Goal: Task Accomplishment & Management: Manage account settings

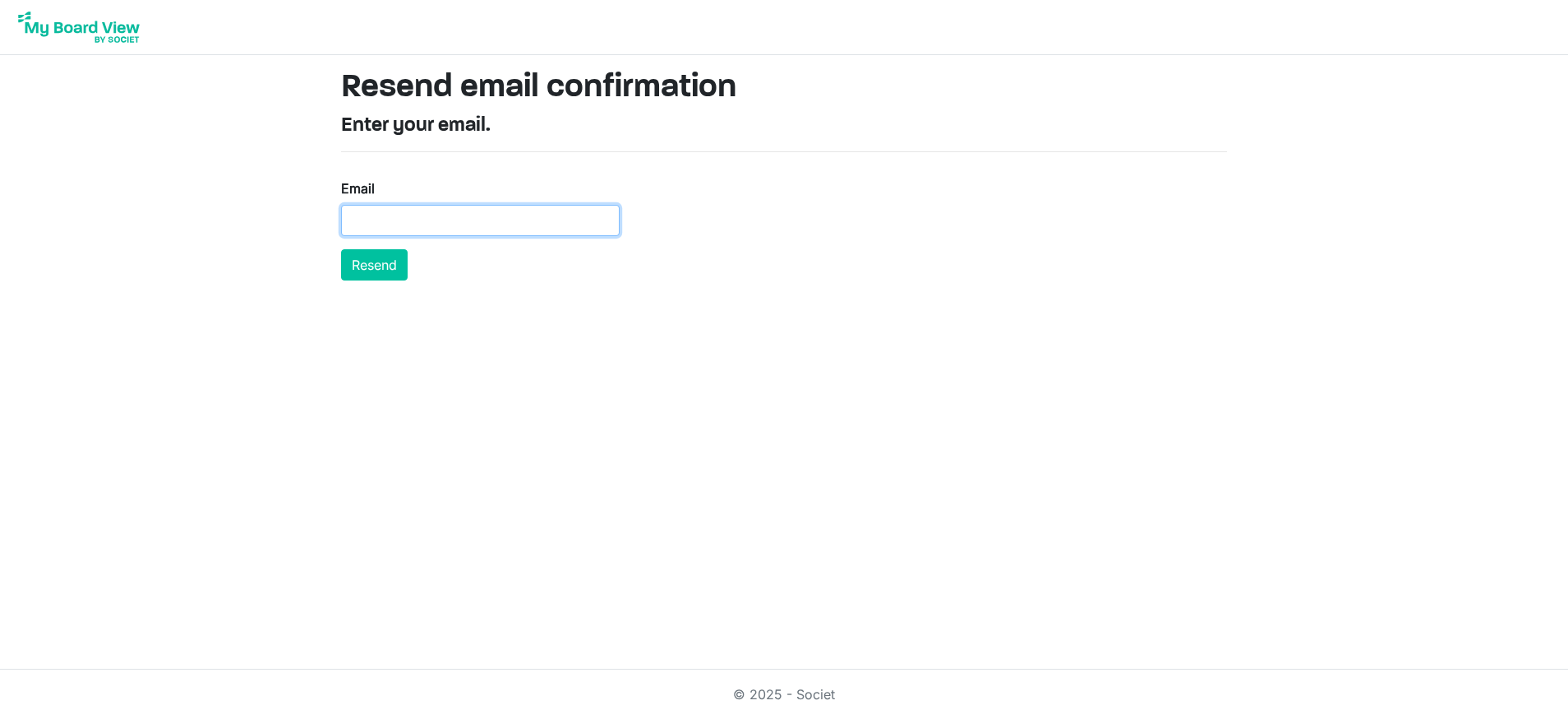
click at [501, 218] on input "Email" at bounding box center [480, 220] width 279 height 32
paste input "[EMAIL_ADDRESS][DOMAIN_NAME]"
type input "[EMAIL_ADDRESS][DOMAIN_NAME]"
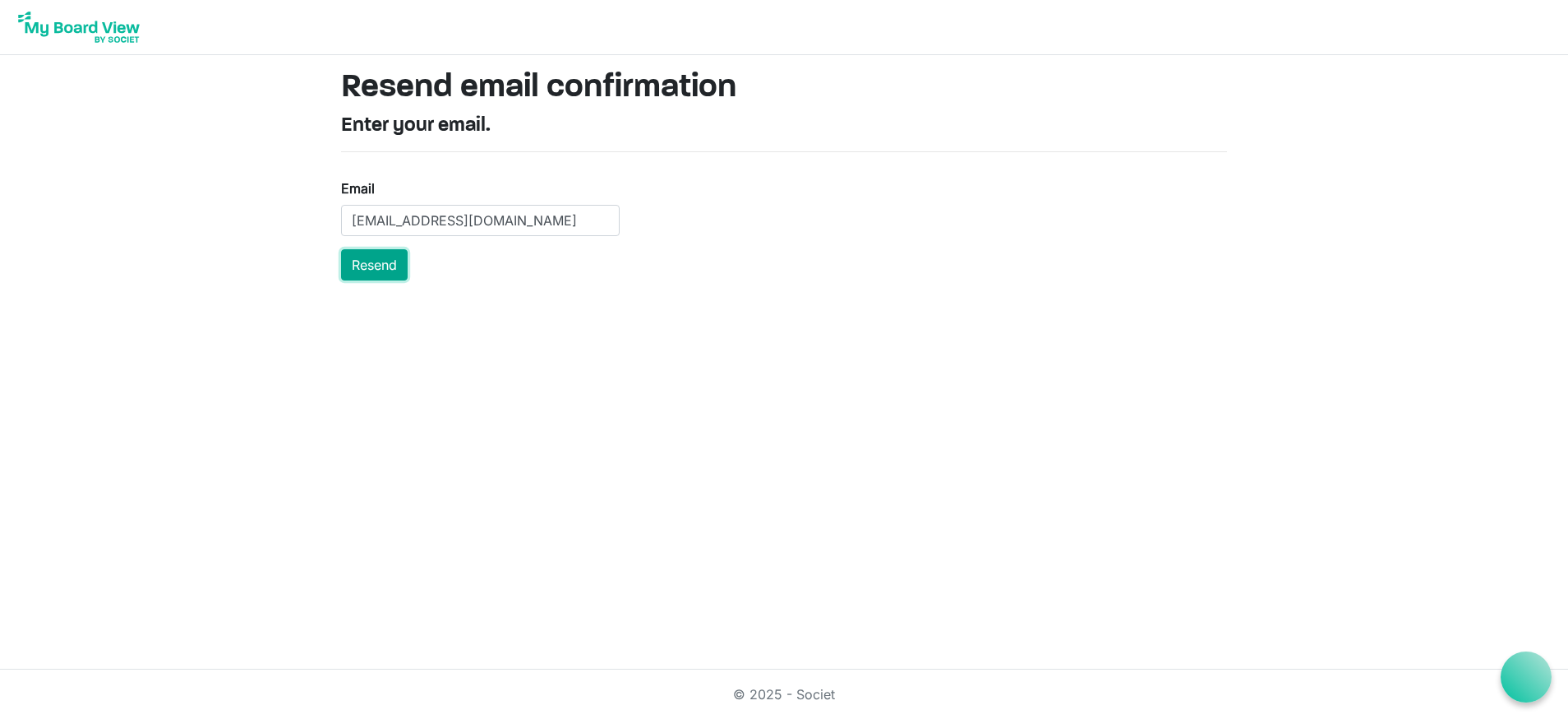
click at [378, 270] on button "Resend" at bounding box center [374, 265] width 66 height 32
